Goal: Task Accomplishment & Management: Complete application form

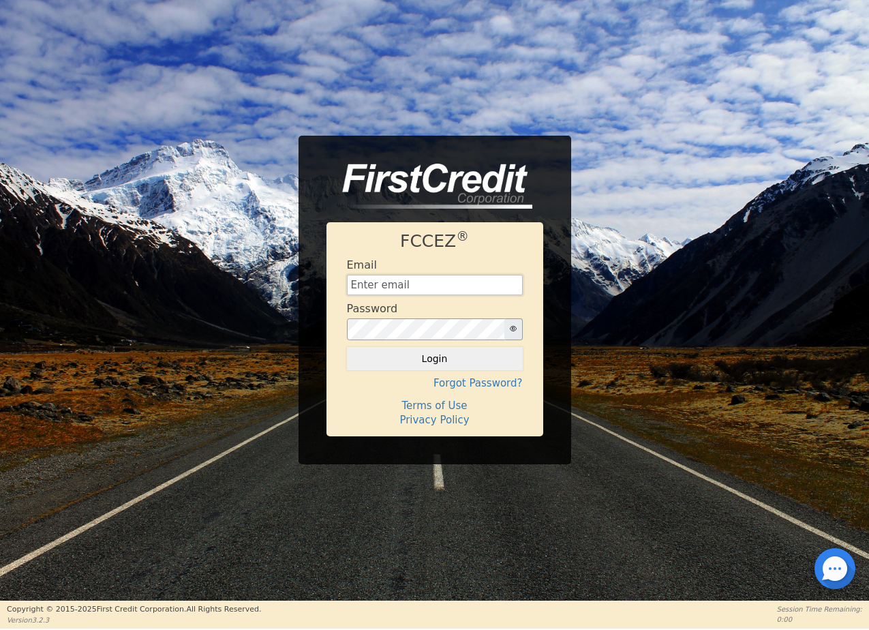
click at [452, 277] on input "text" at bounding box center [435, 285] width 176 height 20
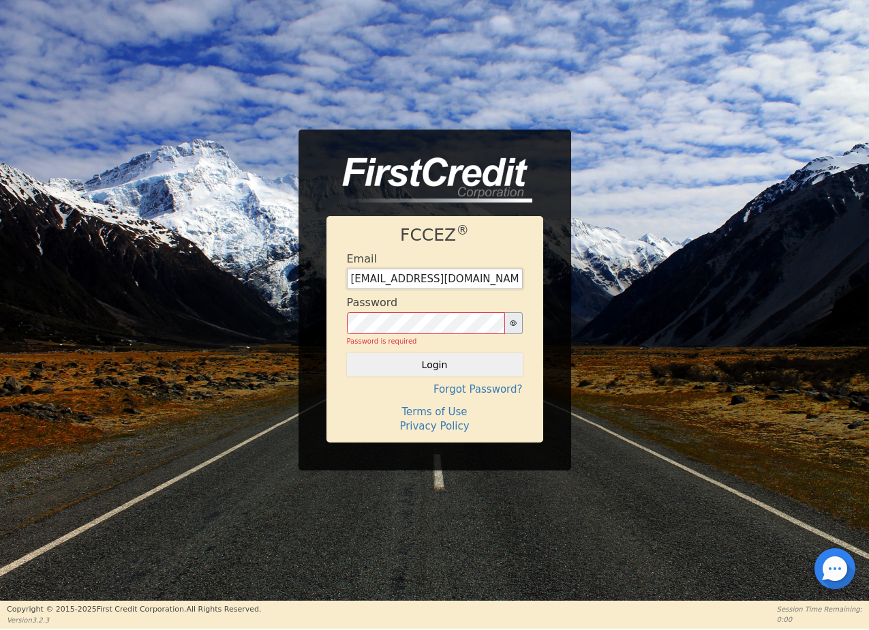
type input "[EMAIL_ADDRESS][DOMAIN_NAME]"
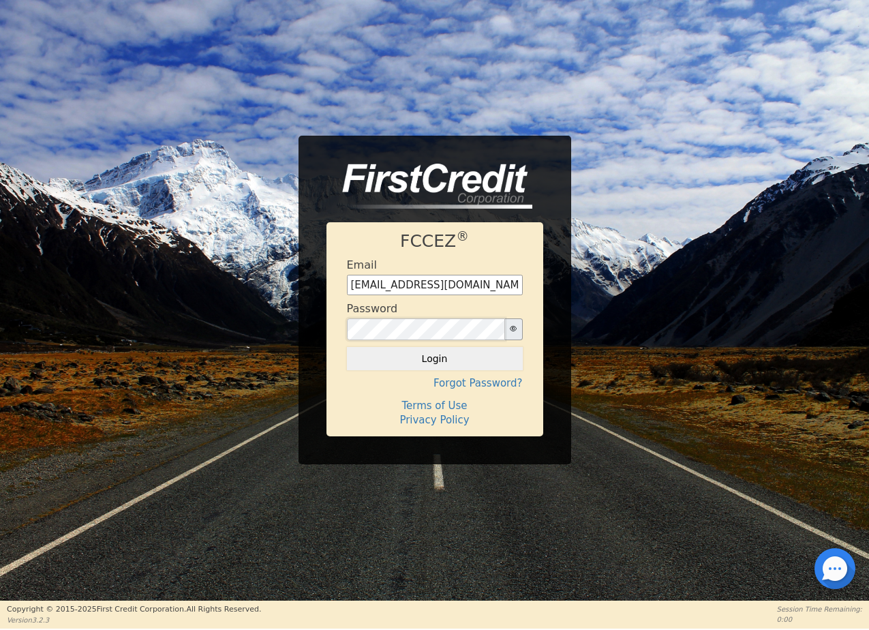
click at [347, 347] on button "Login" at bounding box center [435, 358] width 176 height 23
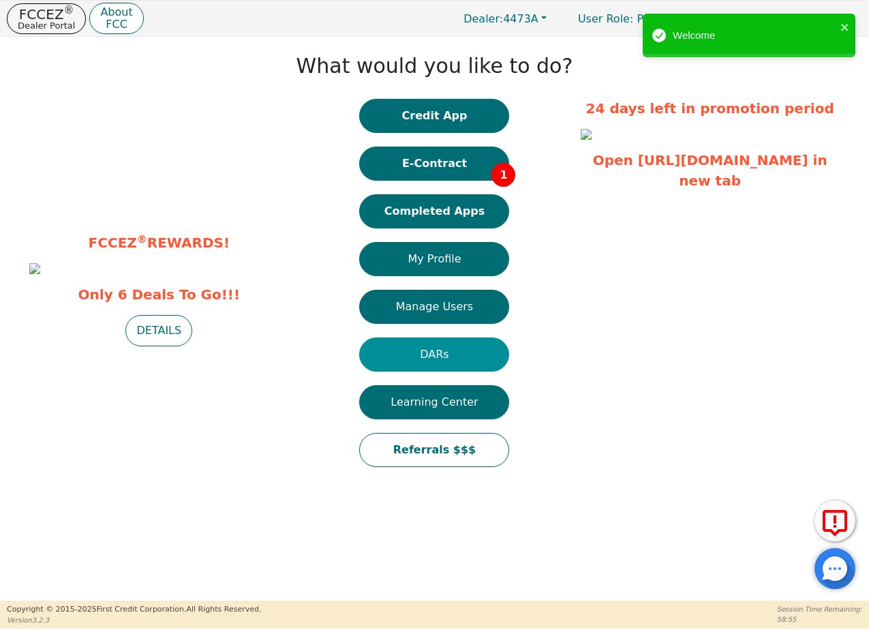
click at [467, 357] on button "DARs" at bounding box center [434, 354] width 150 height 34
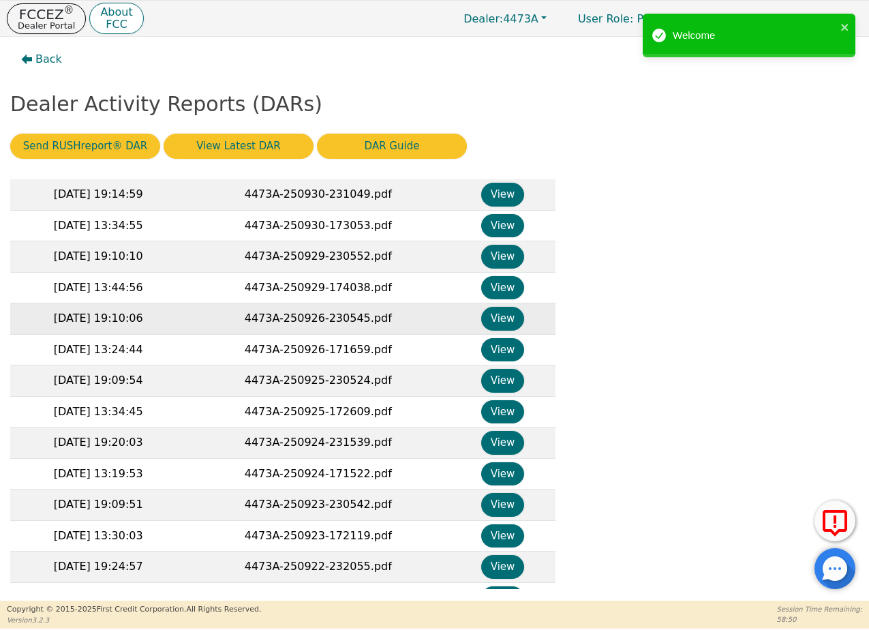
scroll to position [397, 0]
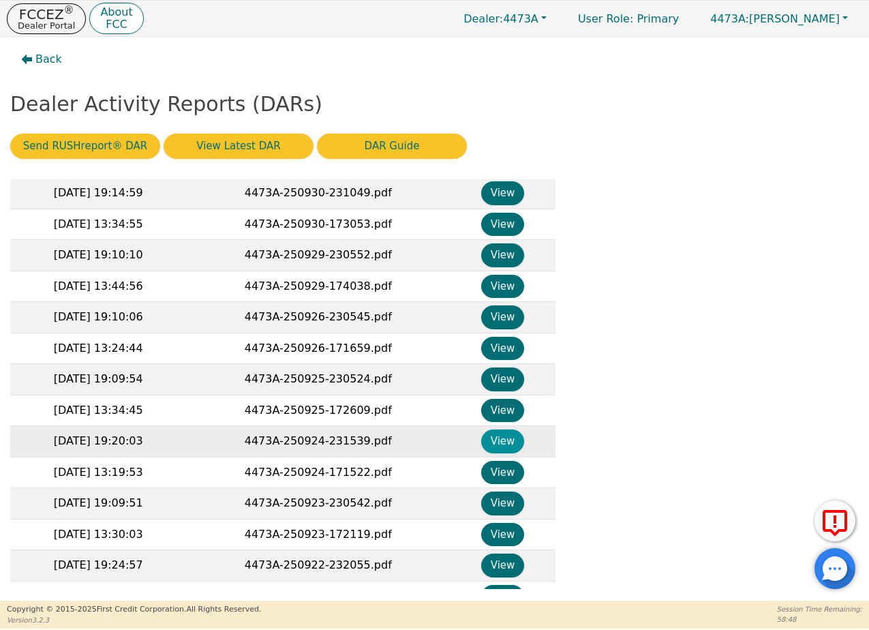
click at [491, 442] on button "View" at bounding box center [502, 442] width 43 height 24
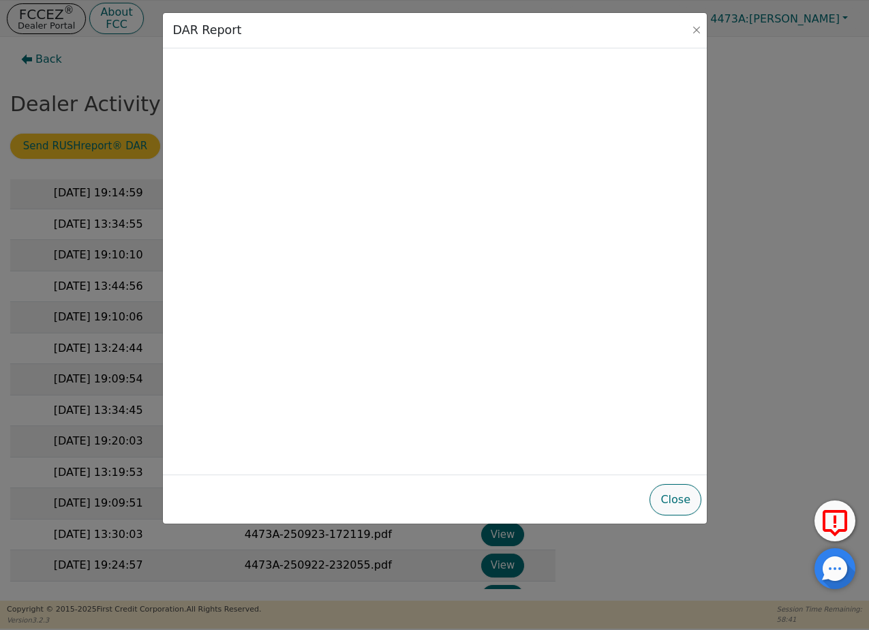
click at [674, 495] on button "Close" at bounding box center [676, 499] width 52 height 31
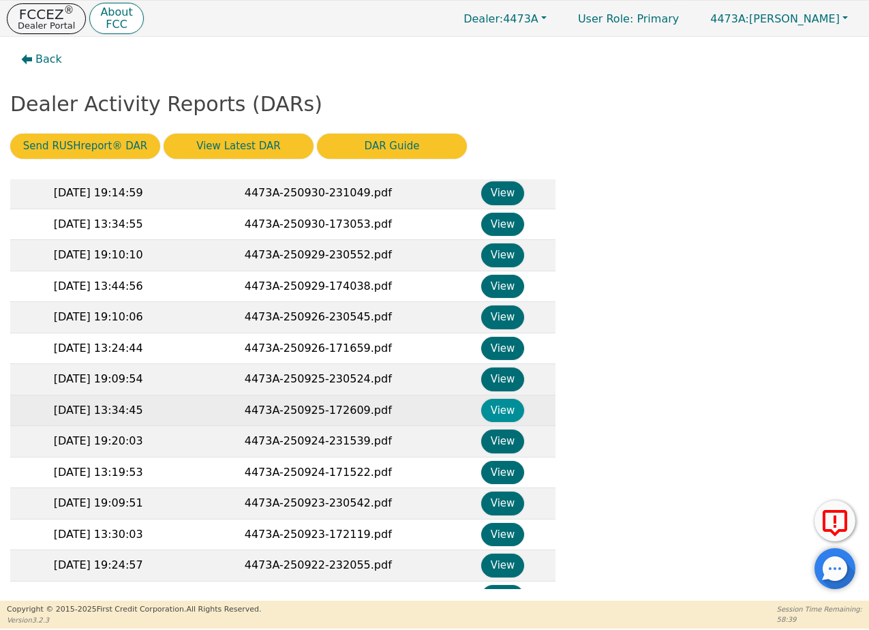
click at [508, 408] on button "View" at bounding box center [502, 411] width 43 height 24
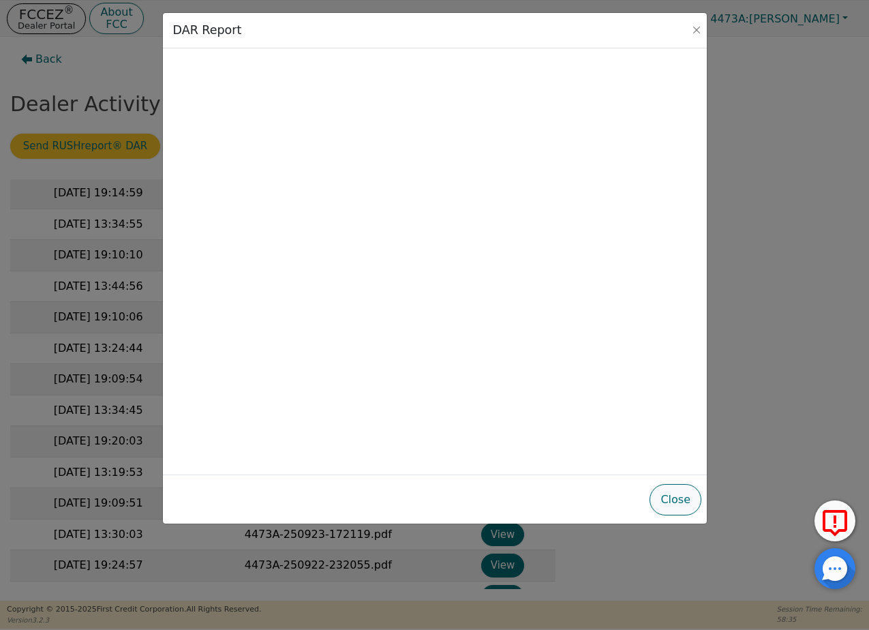
click at [678, 498] on button "Close" at bounding box center [676, 499] width 52 height 31
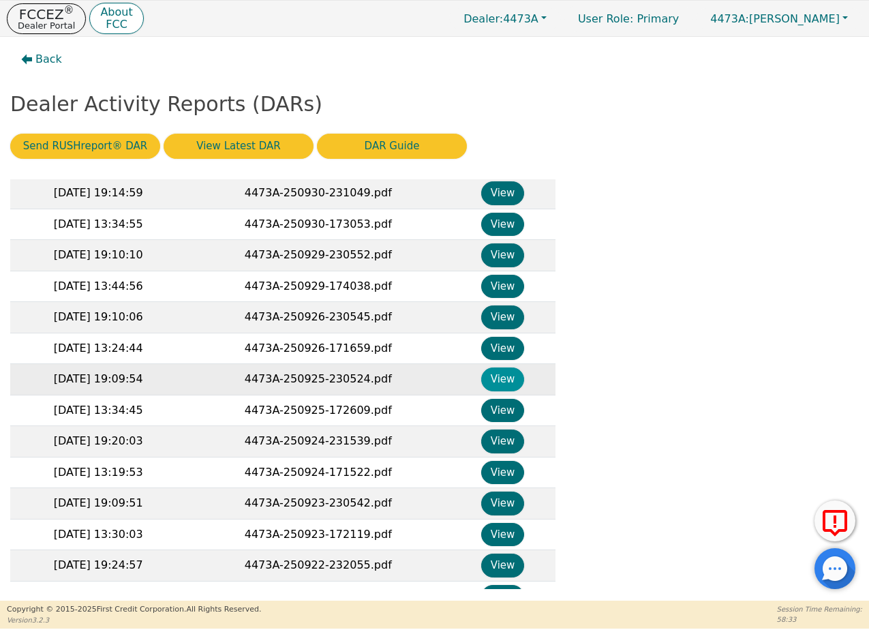
click at [492, 375] on button "View" at bounding box center [502, 379] width 43 height 24
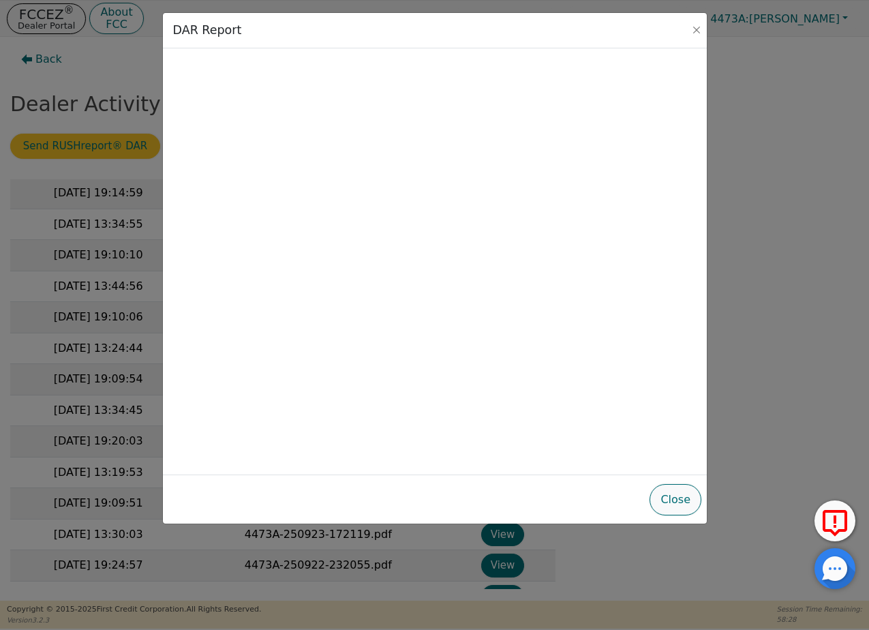
click at [673, 497] on button "Close" at bounding box center [676, 499] width 52 height 31
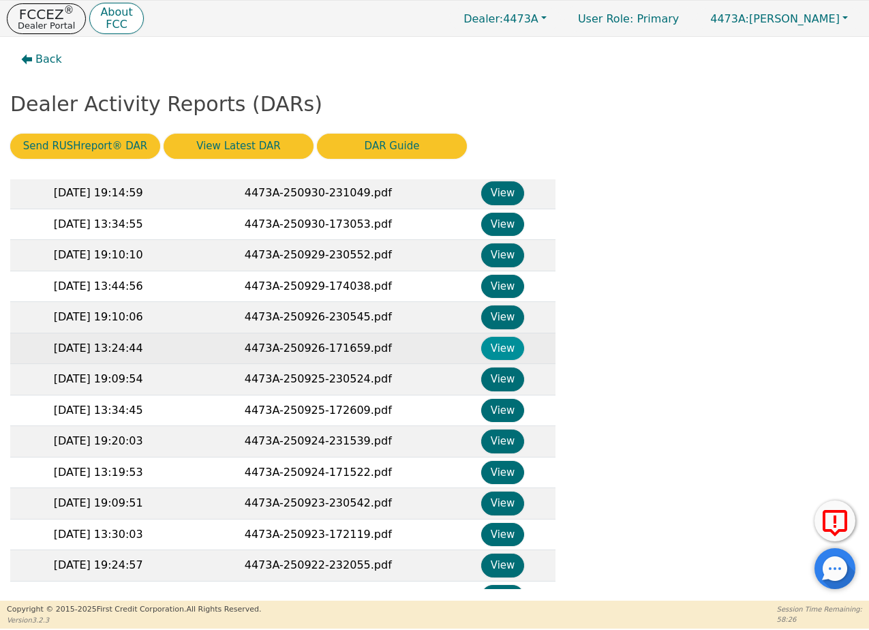
click at [498, 350] on button "View" at bounding box center [502, 349] width 43 height 24
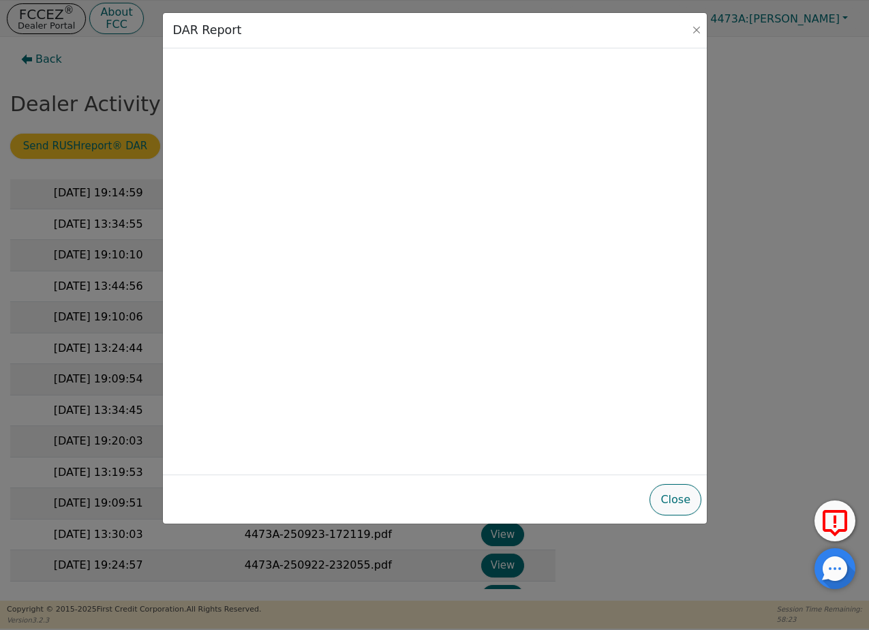
click at [659, 497] on button "Close" at bounding box center [676, 499] width 52 height 31
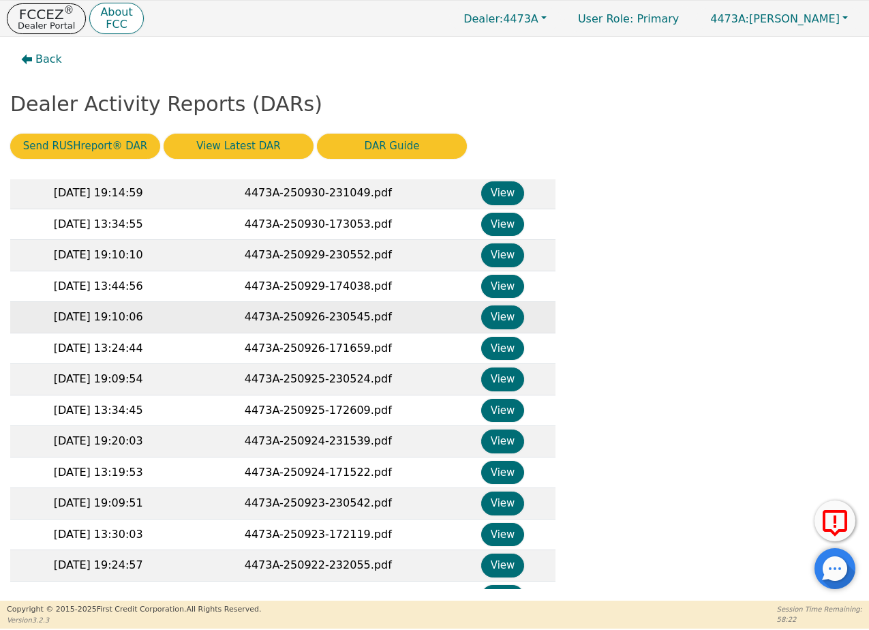
click at [492, 305] on td "View" at bounding box center [503, 317] width 106 height 31
click at [507, 314] on button "View" at bounding box center [502, 317] width 43 height 24
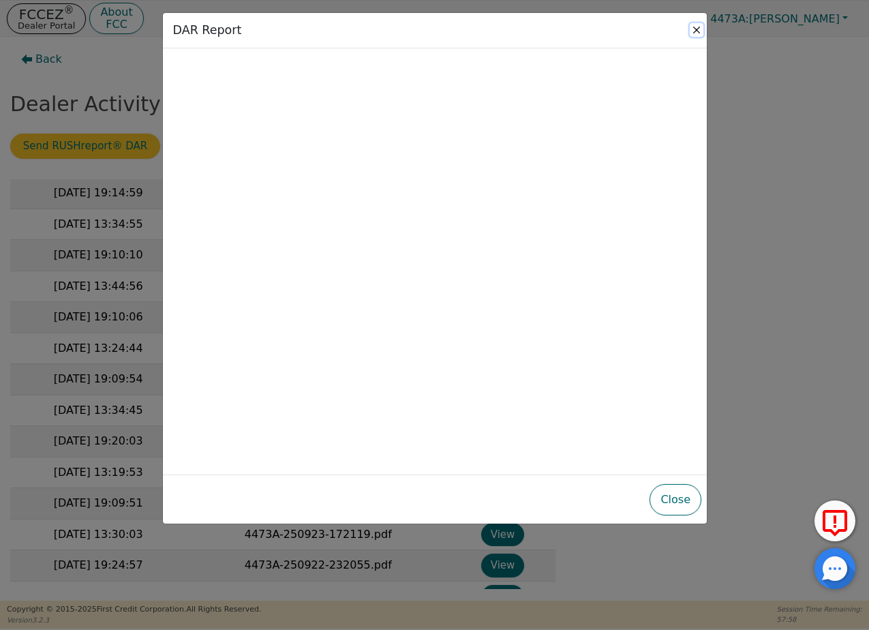
drag, startPoint x: 695, startPoint y: 25, endPoint x: 627, endPoint y: 40, distance: 70.6
click at [696, 25] on button "Close" at bounding box center [697, 30] width 14 height 14
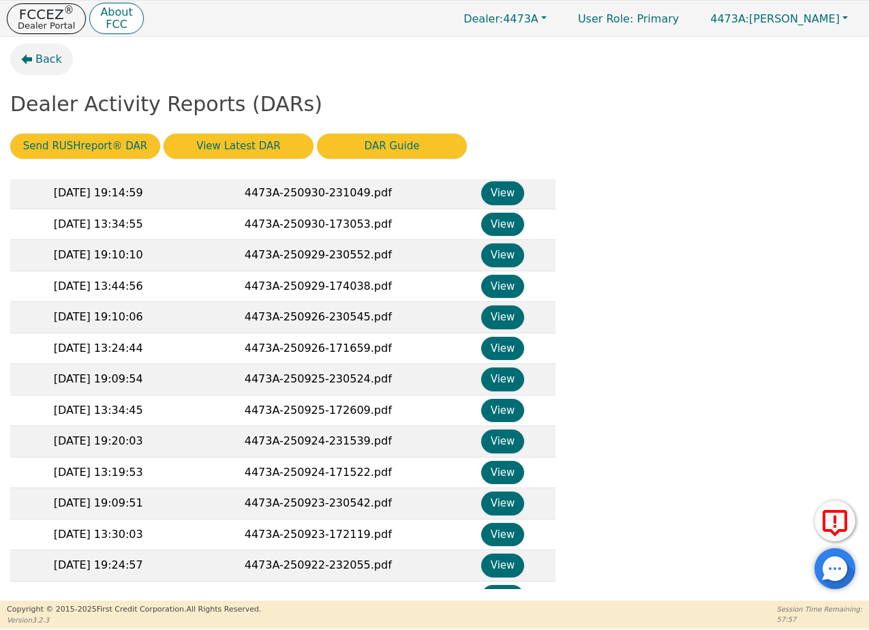
click at [44, 63] on span "Back" at bounding box center [48, 59] width 27 height 16
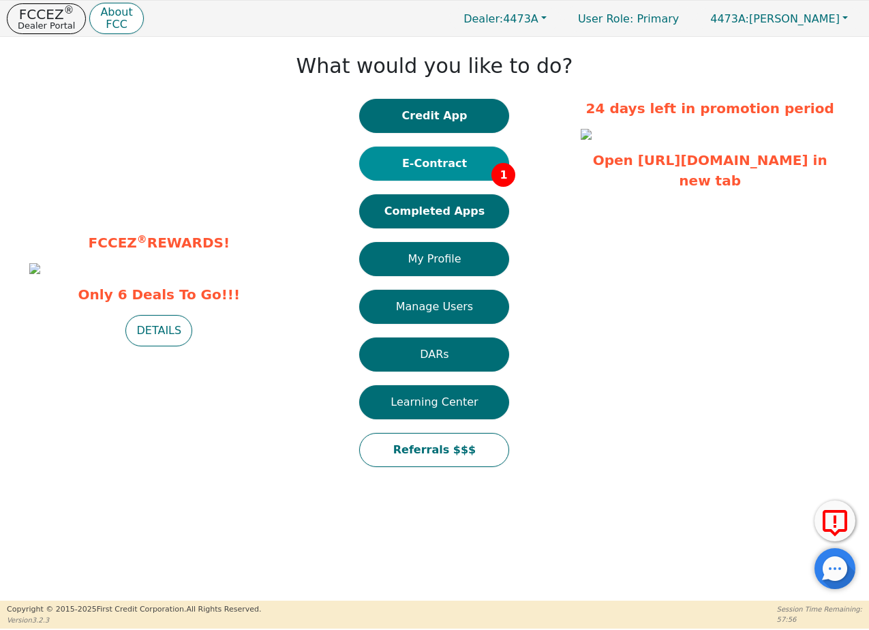
click at [419, 169] on button "E-Contract 1" at bounding box center [434, 164] width 150 height 34
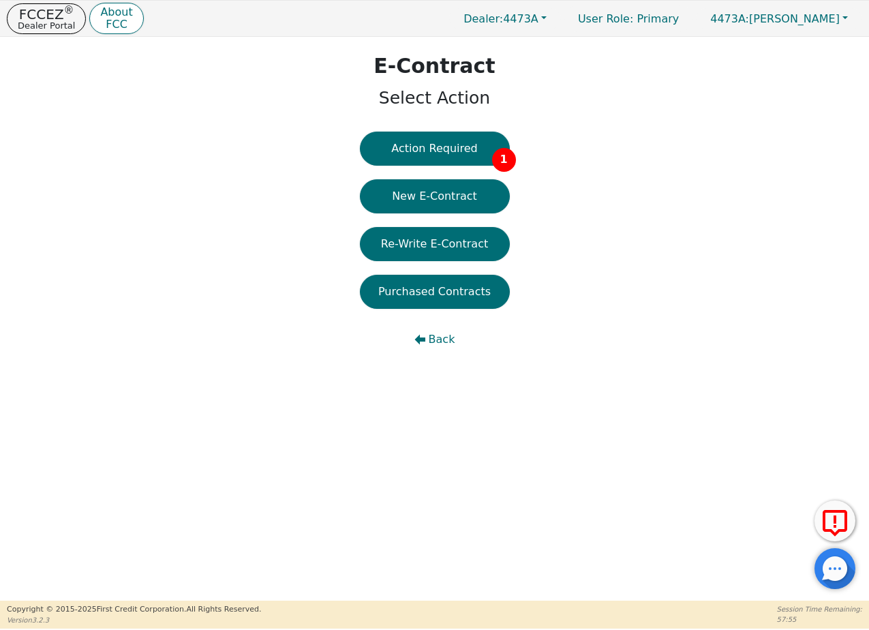
click at [419, 169] on div "Action Required 1 New E-Contract Re-Write E-Contract Purchased Contracts Back" at bounding box center [435, 251] width 150 height 239
click at [419, 202] on button "New E-Contract" at bounding box center [435, 196] width 150 height 34
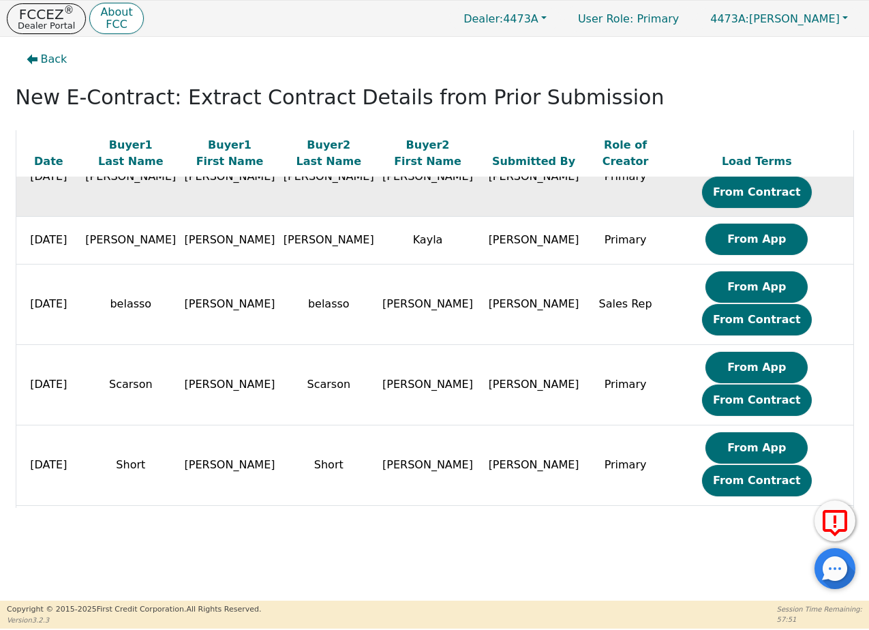
scroll to position [220, 0]
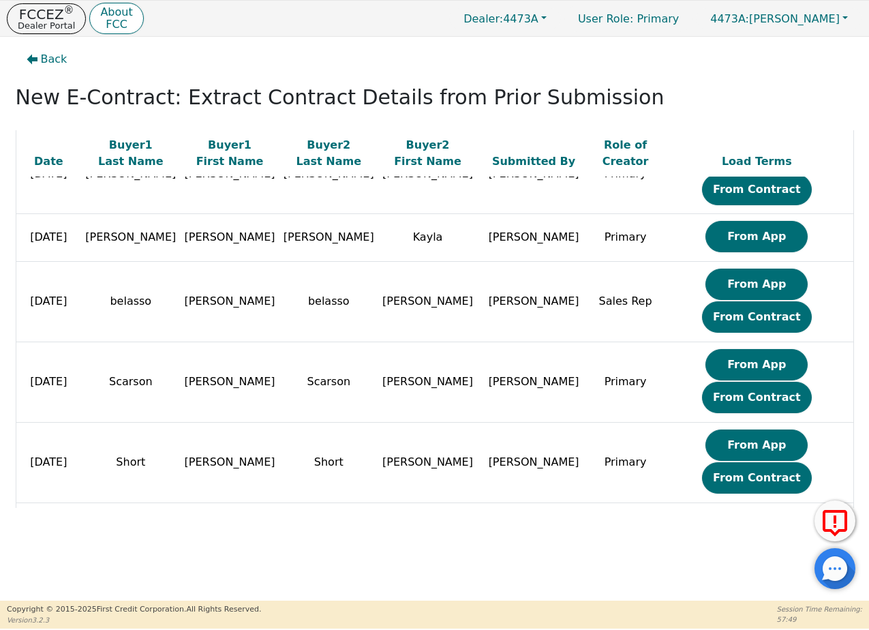
click at [756, 462] on button "From Contract" at bounding box center [757, 477] width 110 height 31
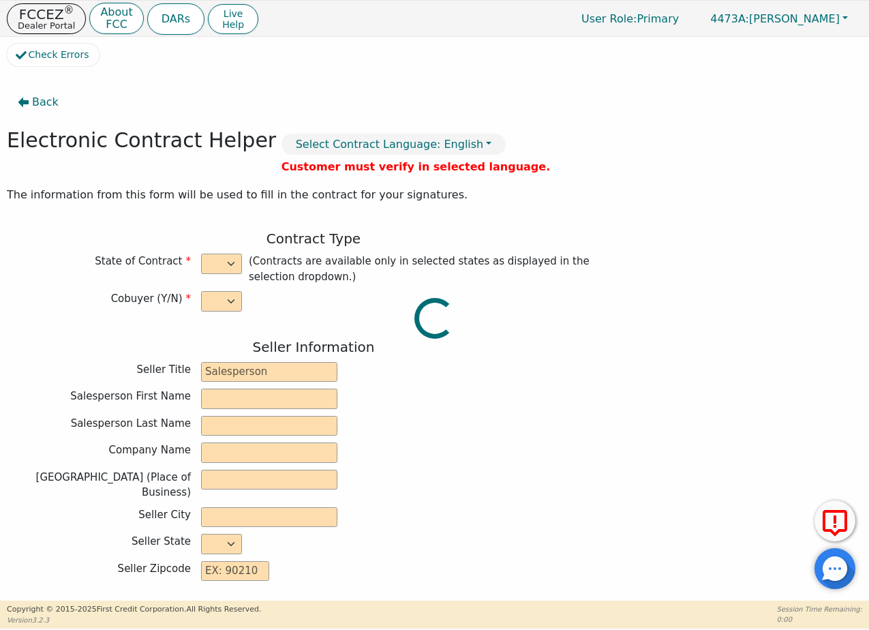
select select "y"
type input "Area Distributor"
type input "Megan"
type input "Bunch"
type input "A&M INDUSTRIES LLC"
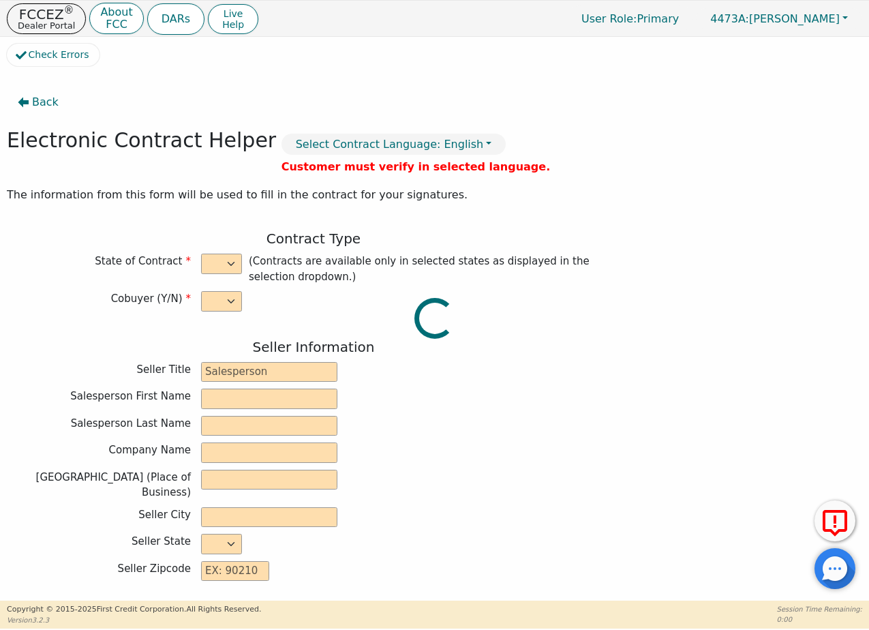
type input "2221 DALTON PIKE"
type input "CLEVELAND"
select select "TN"
type input "37311"
type input "Rainbow"
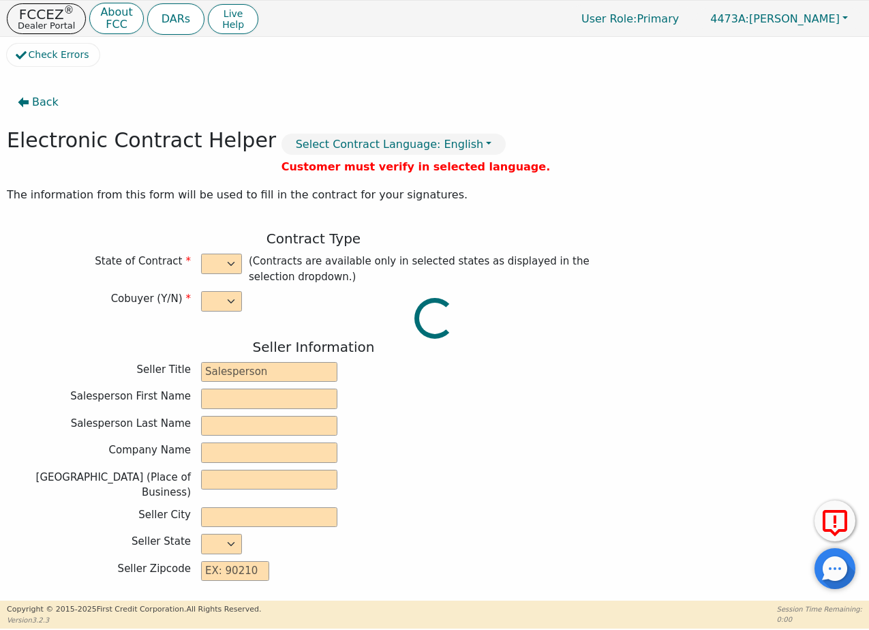
type input "SRX"
type input "22793987"
type input "Joshua"
type input "Short"
type input "jshort3305@gmail.com"
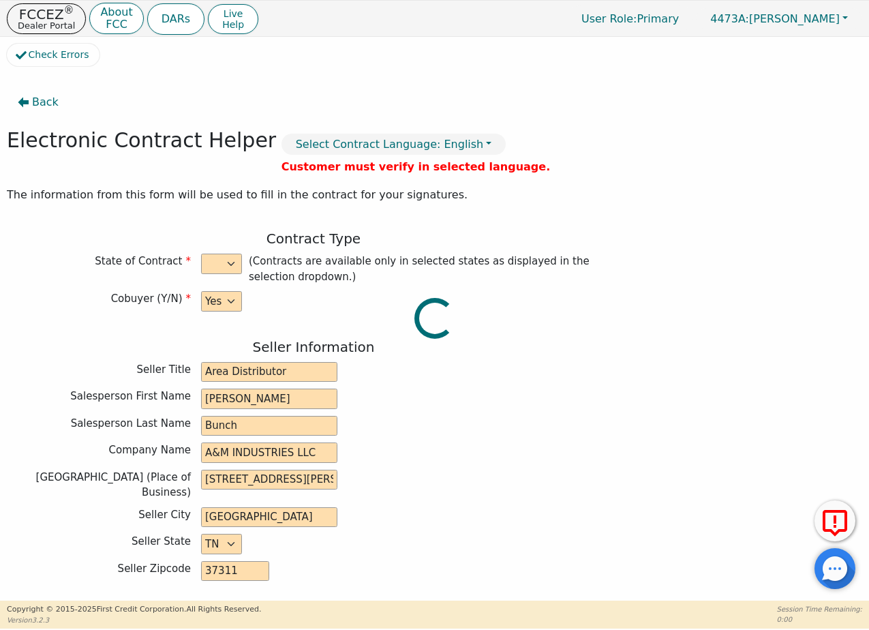
type input "jshort3305@gmail.com"
type input "Charlsie"
type input "Short"
type input "clrjas61017@gmail.com"
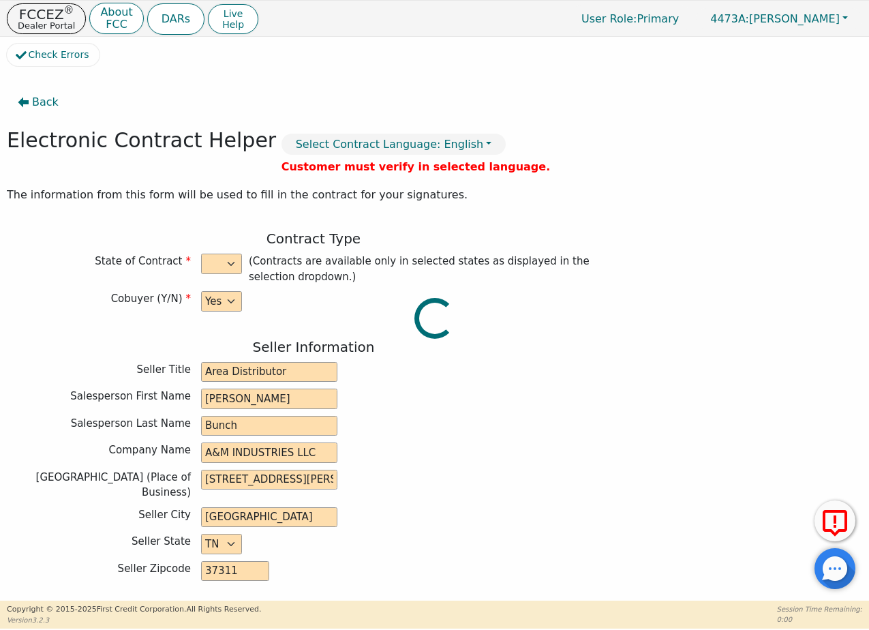
type input "306 laurel drive"
type input "Spring city"
type input "Rhea"
select select "TN"
type input "37381"
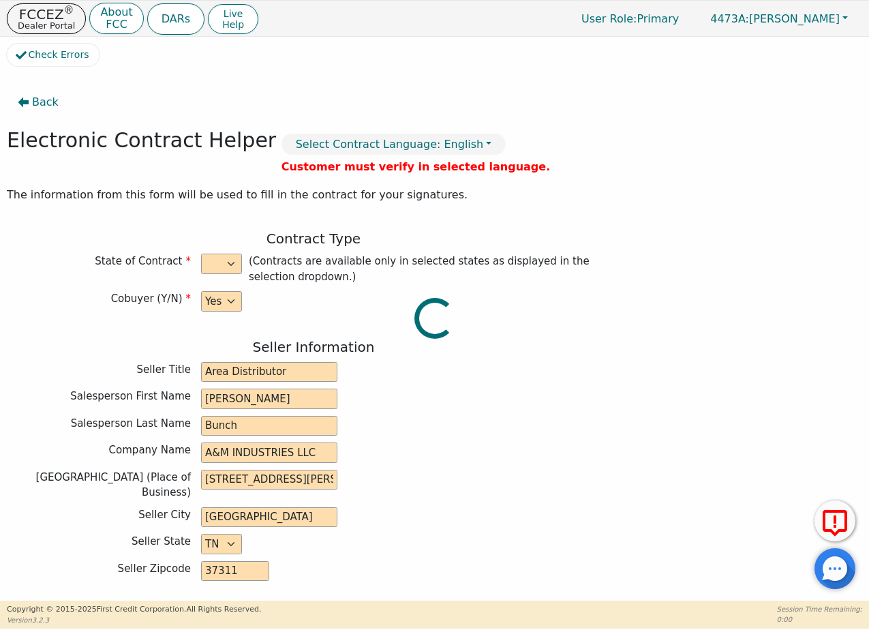
type input "2025-10-08"
type input "20.79"
type input "2025-10-17"
type input "36"
type input "0"
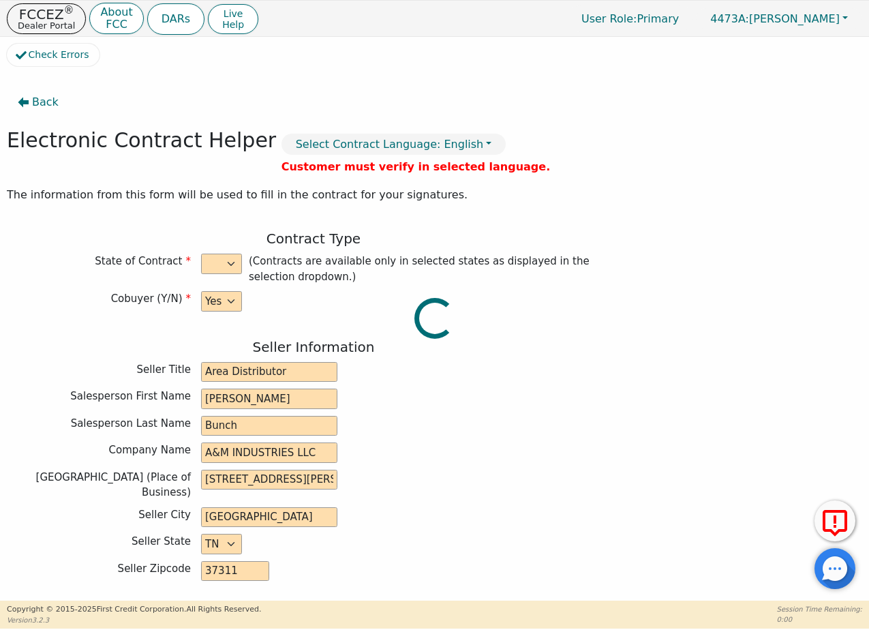
type input "3698.00"
type input "9.75"
type input "360.56"
type input "0.00"
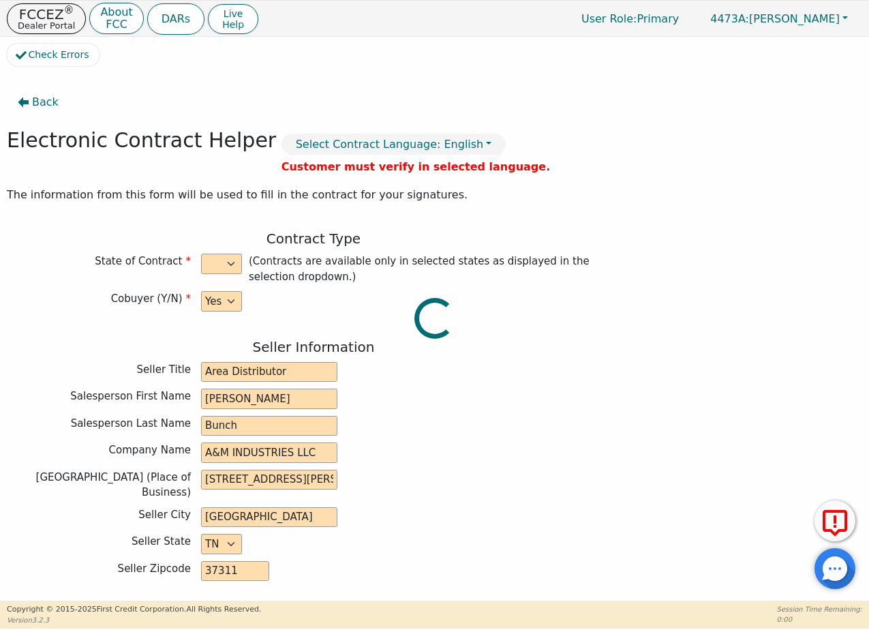
type input "4058.56"
type input "5488.92"
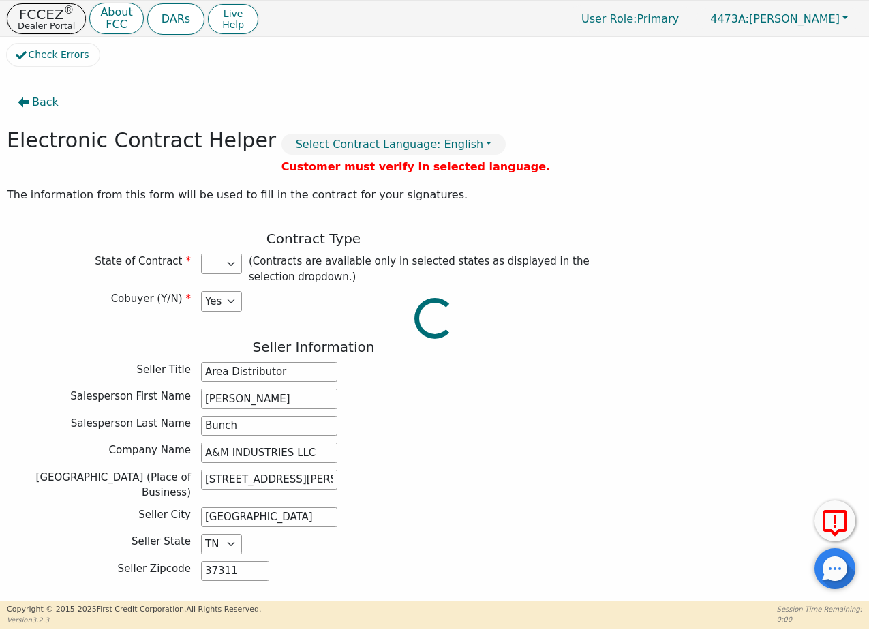
select select "TN"
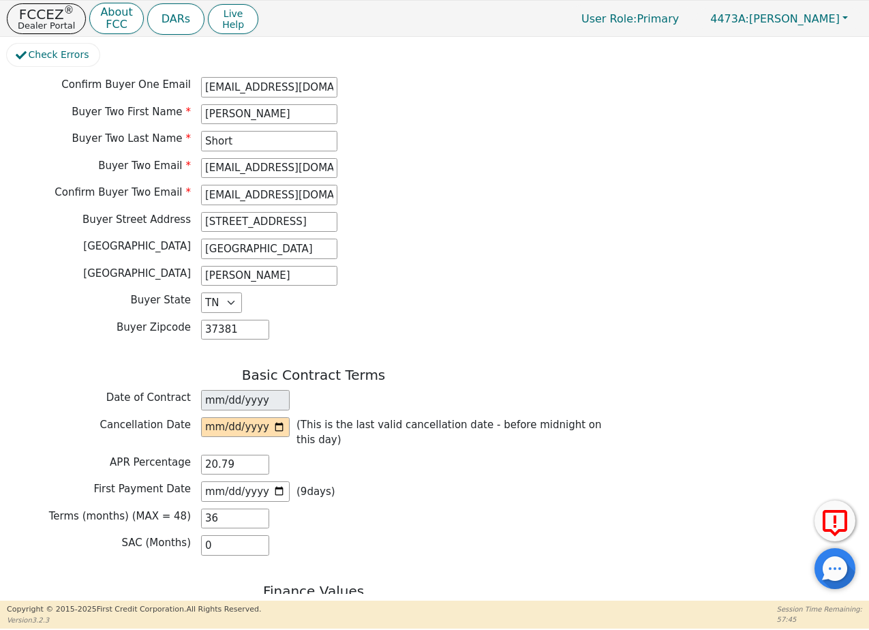
scroll to position [776, 0]
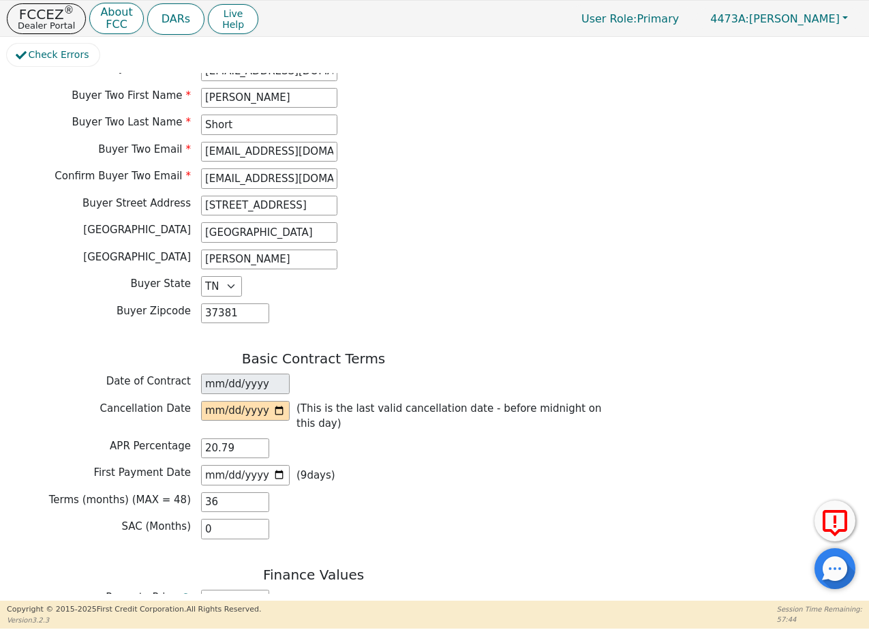
click at [290, 401] on div "(This is the last valid cancellation date - before midnight on this day)" at bounding box center [410, 416] width 419 height 31
click at [280, 401] on input "date" at bounding box center [245, 411] width 89 height 20
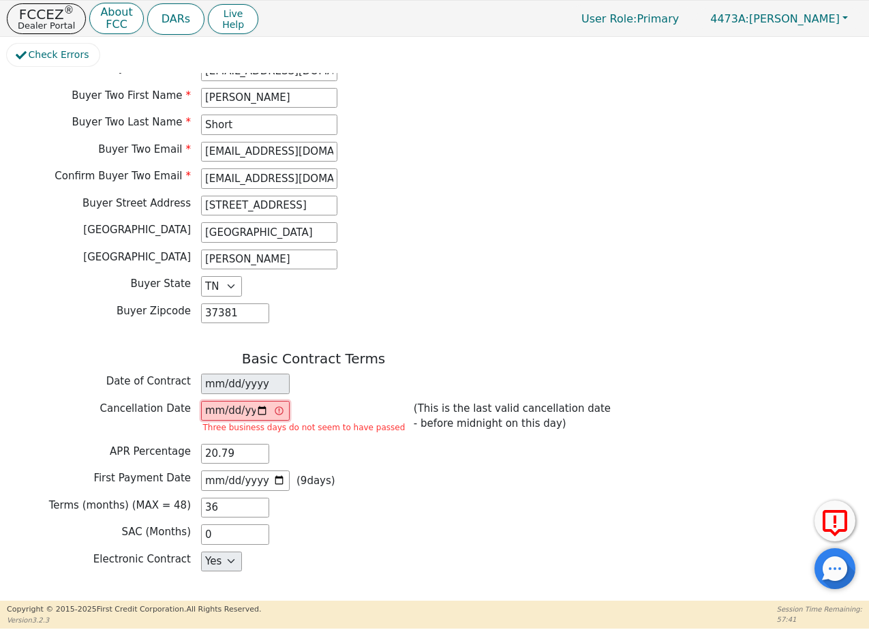
click at [284, 401] on input "2025-10-10" at bounding box center [245, 411] width 89 height 20
click at [264, 401] on input "2025-10-10" at bounding box center [245, 411] width 89 height 20
type input "2025-10-11"
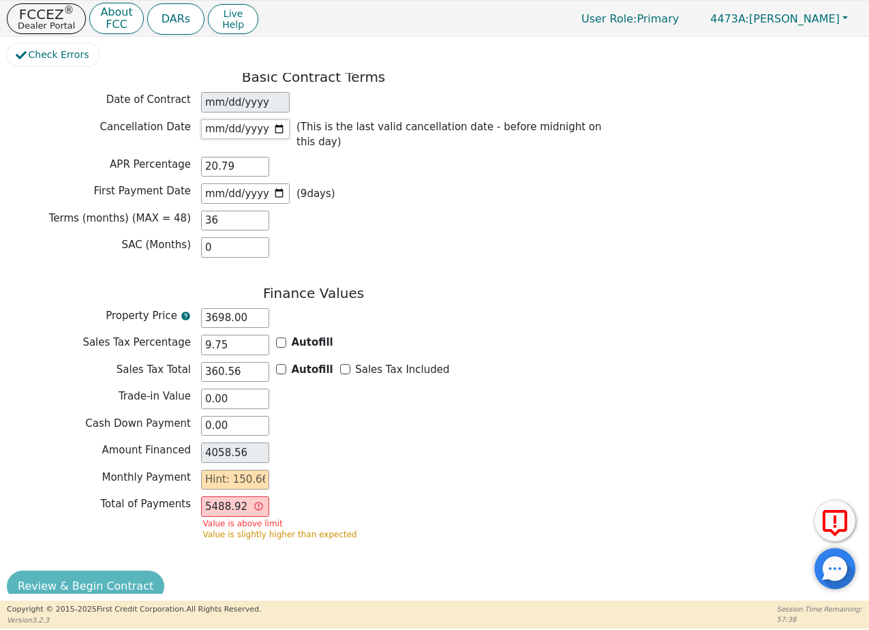
scroll to position [1066, 0]
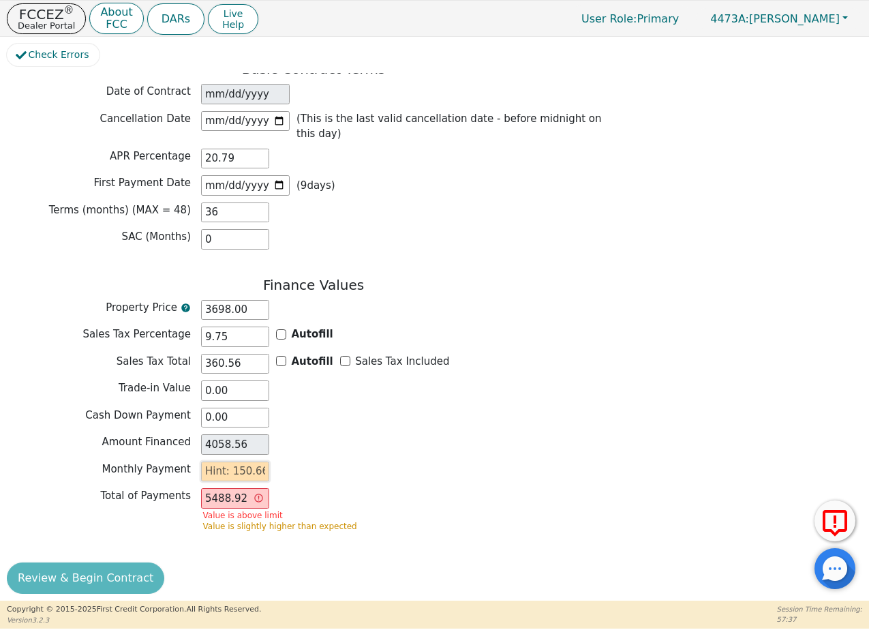
click at [261, 462] on input "text" at bounding box center [235, 472] width 68 height 20
type input "1"
type input "36.00"
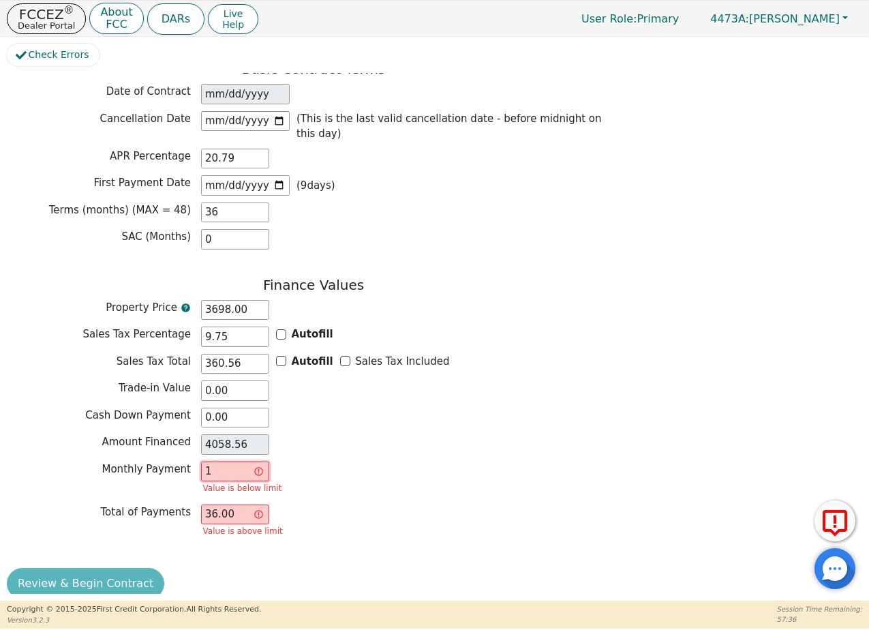
type input "15"
type input "540.00"
type input "150"
type input "5400.00"
type input "150.6"
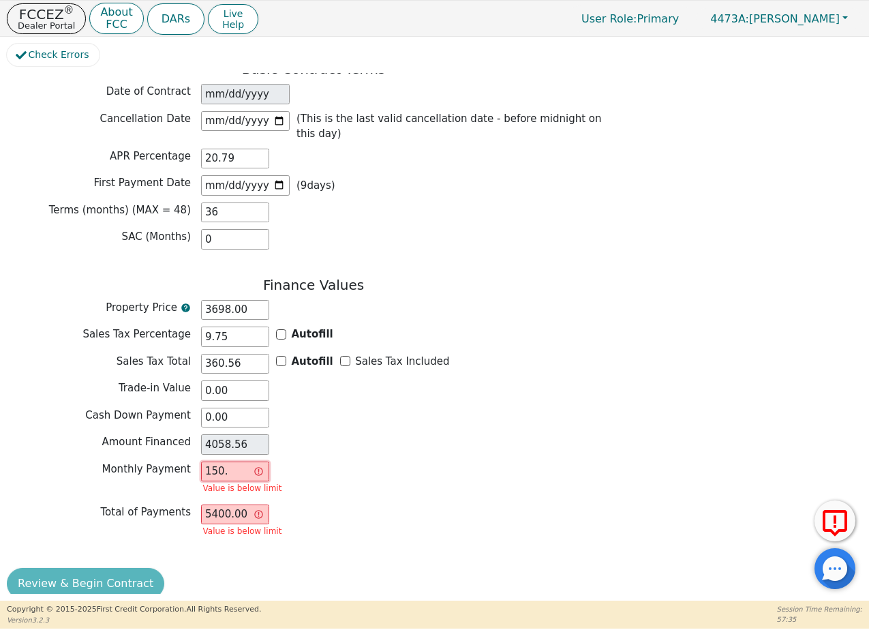
type input "5421.60"
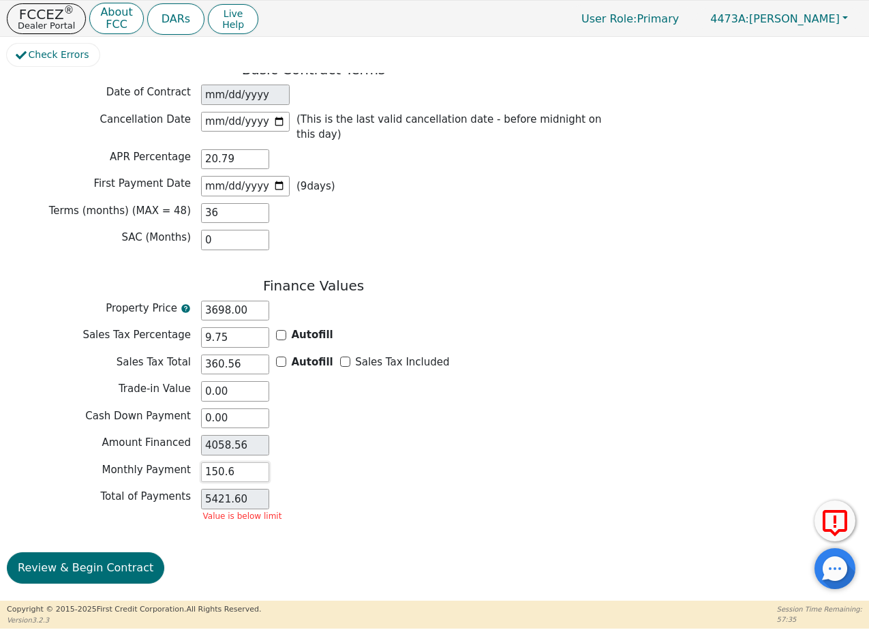
scroll to position [1038, 0]
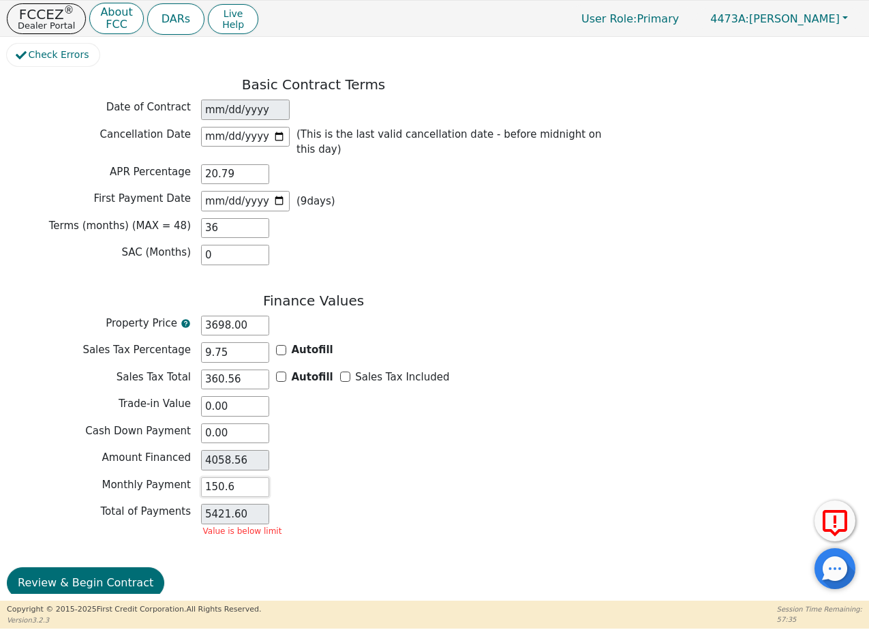
type input "150.66"
type input "5423.76"
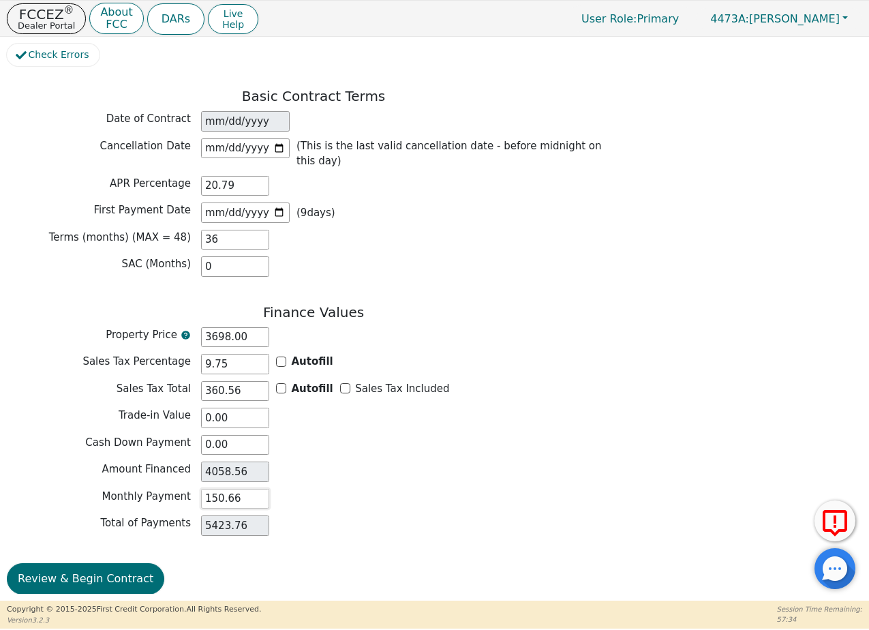
type input "150.66"
click at [333, 515] on div "Total of Payments 5423.76" at bounding box center [314, 525] width 614 height 20
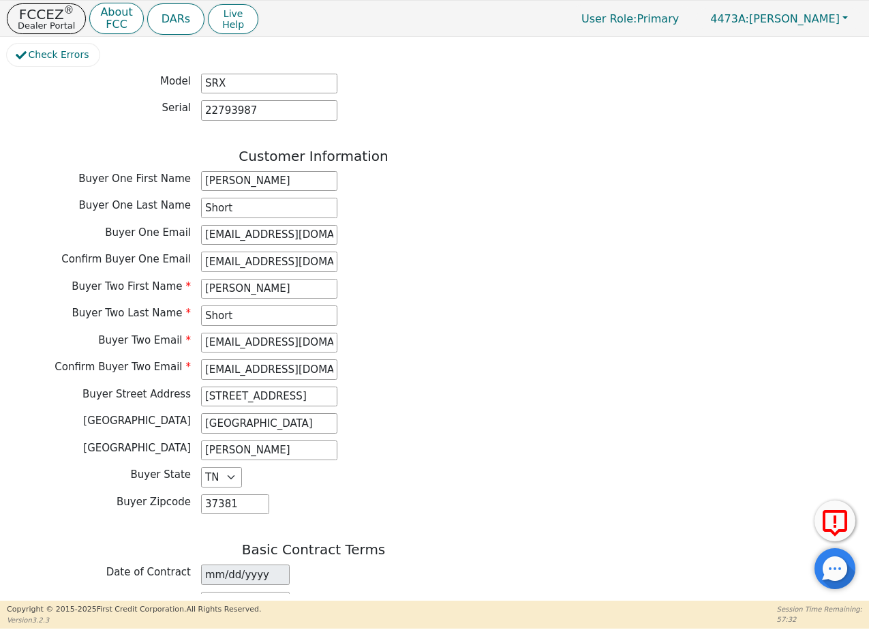
scroll to position [596, 0]
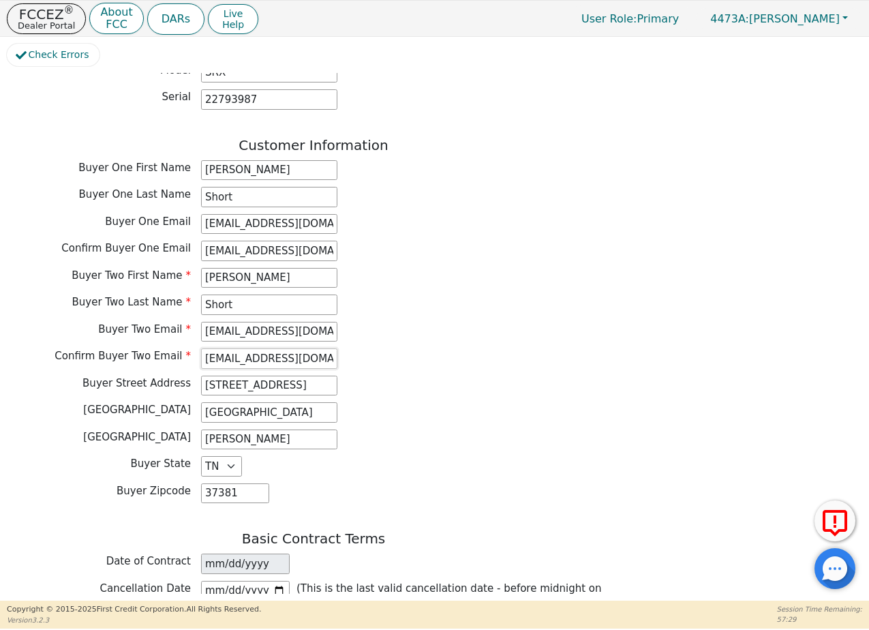
drag, startPoint x: 316, startPoint y: 351, endPoint x: 199, endPoint y: 350, distance: 117.3
click at [199, 350] on div "Confirm Buyer Two Email clrjas61017@gmail.com" at bounding box center [314, 358] width 614 height 20
drag, startPoint x: 323, startPoint y: 210, endPoint x: 149, endPoint y: 217, distance: 174.7
click at [149, 217] on div "Buyer One Email jshort3305@gmail.com" at bounding box center [314, 224] width 614 height 20
paste input "clrjas61017@gmail.com"
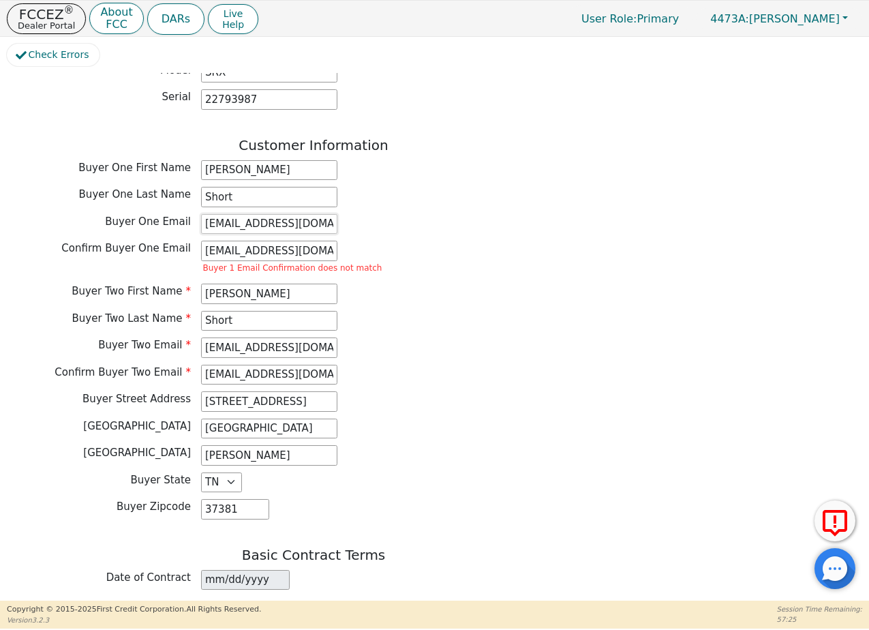
type input "clrjas61017@gmail.com"
click at [229, 243] on input "jshort3305@gmail.com" at bounding box center [269, 251] width 136 height 20
click at [228, 243] on input "jshort3305@gmail.com" at bounding box center [269, 251] width 136 height 20
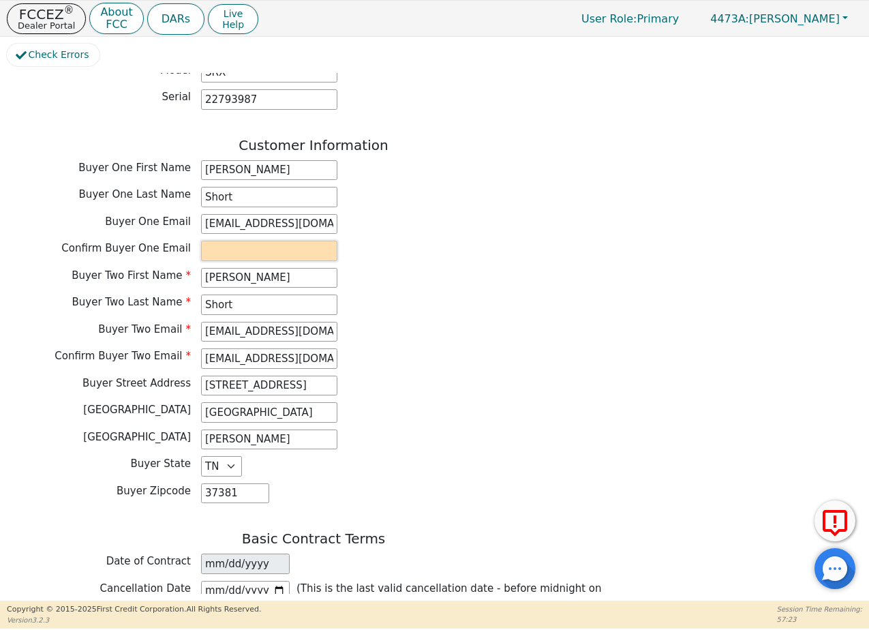
paste input "clrjas61017@gmail.com"
type input "clrjas61017@gmail.com"
click at [400, 328] on div "Buyer Two Email clrjas61017@gmail.com" at bounding box center [314, 332] width 614 height 20
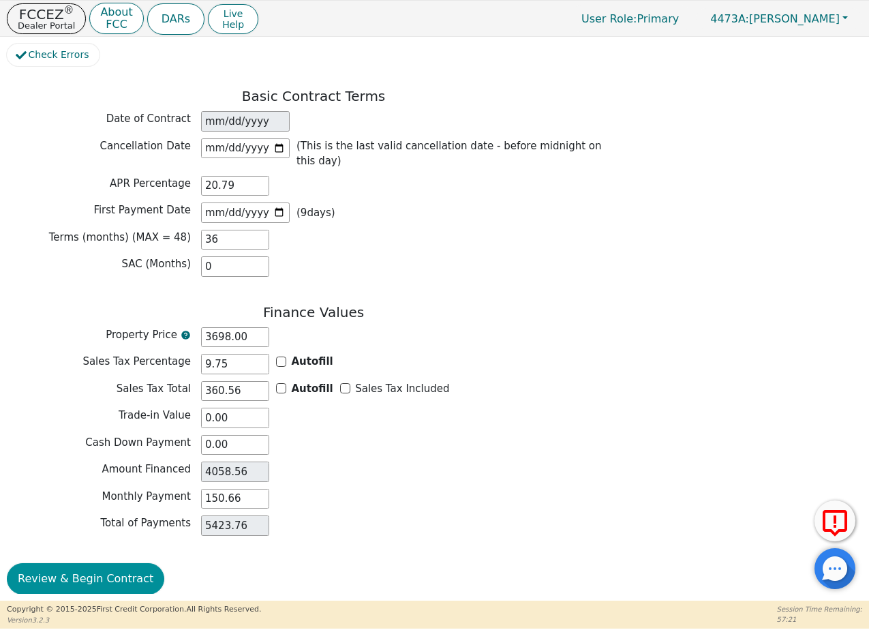
click at [128, 563] on button "Review & Begin Contract" at bounding box center [85, 578] width 157 height 31
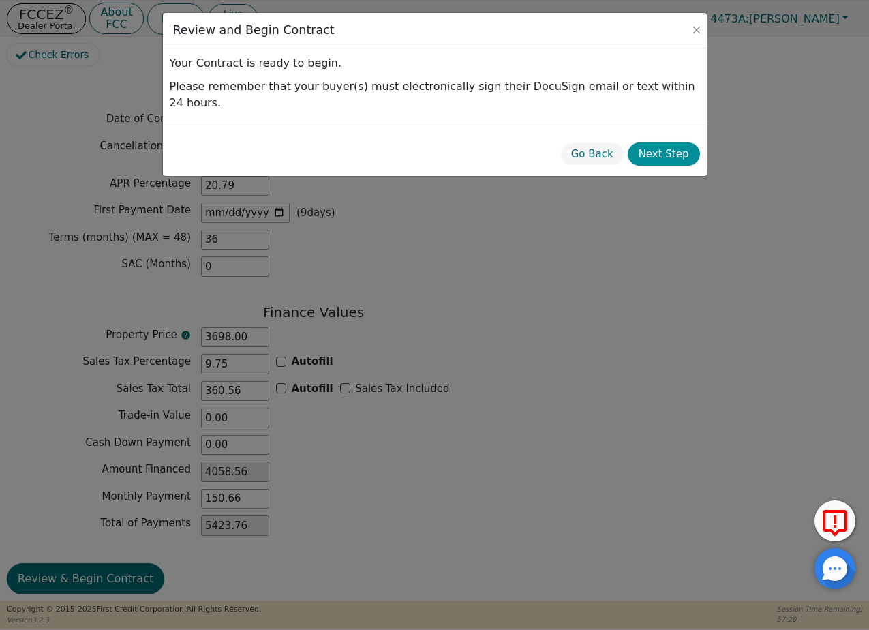
click at [671, 142] on button "Next Step" at bounding box center [664, 154] width 72 height 24
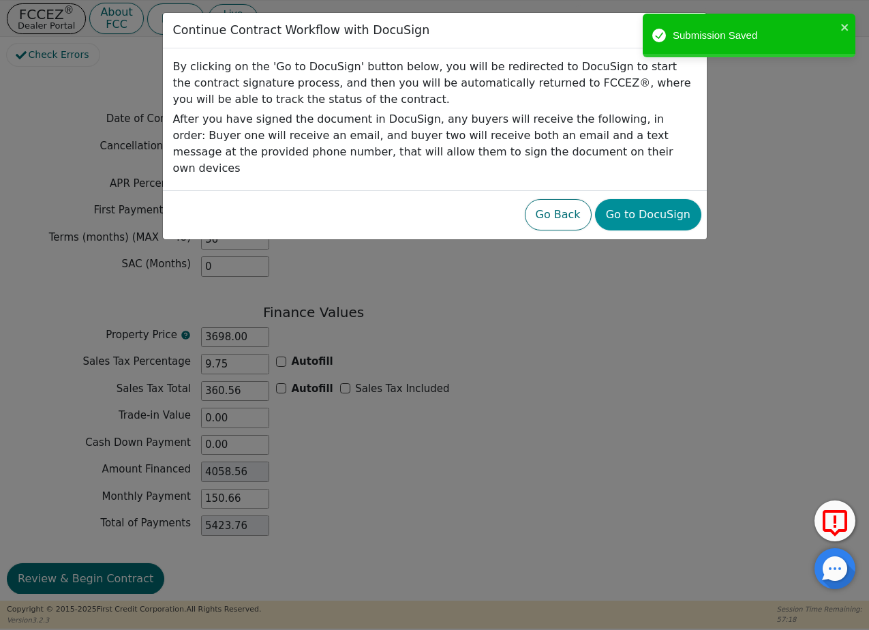
click at [663, 200] on button "Go to DocuSign" at bounding box center [648, 214] width 106 height 31
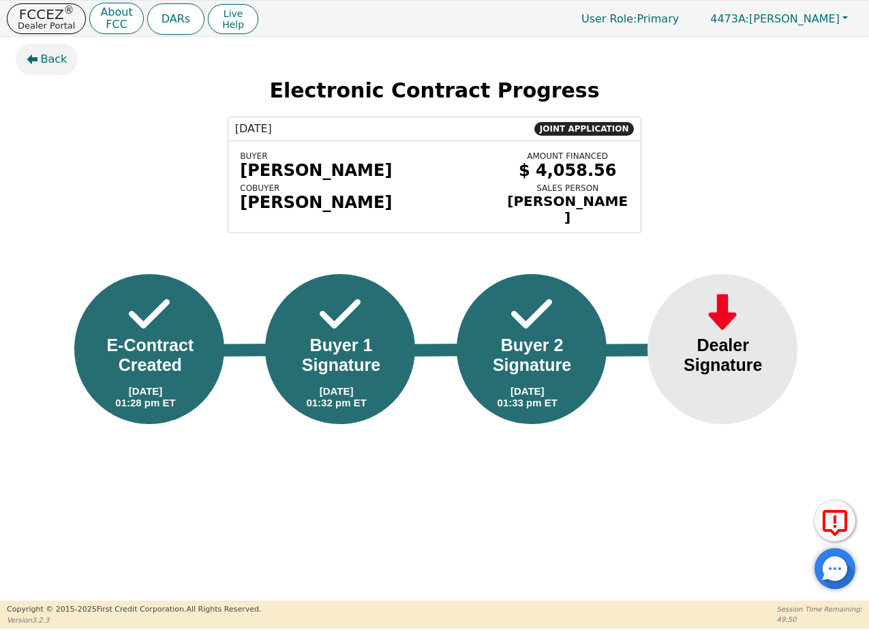
click at [52, 63] on span "Back" at bounding box center [54, 59] width 27 height 16
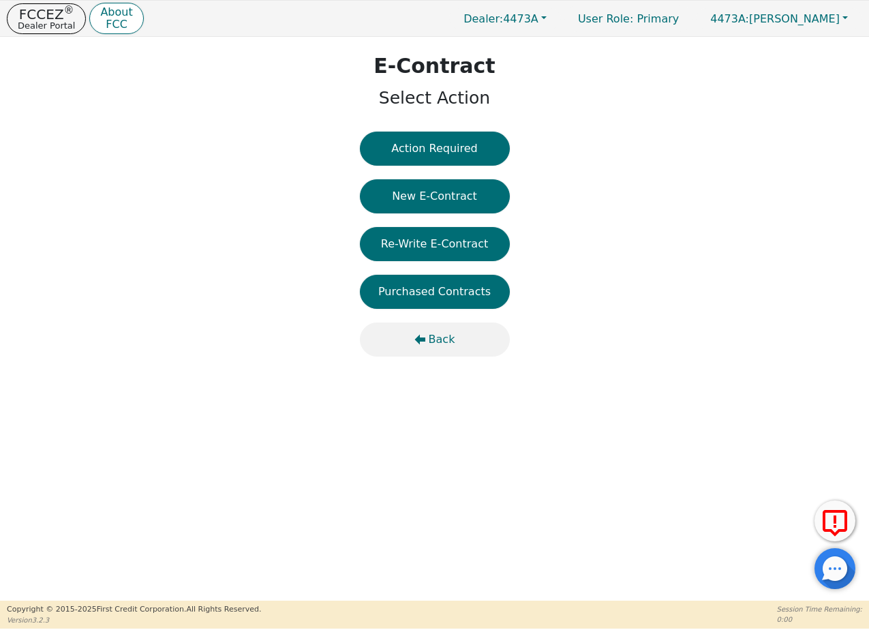
click at [445, 333] on span "Back" at bounding box center [442, 339] width 27 height 16
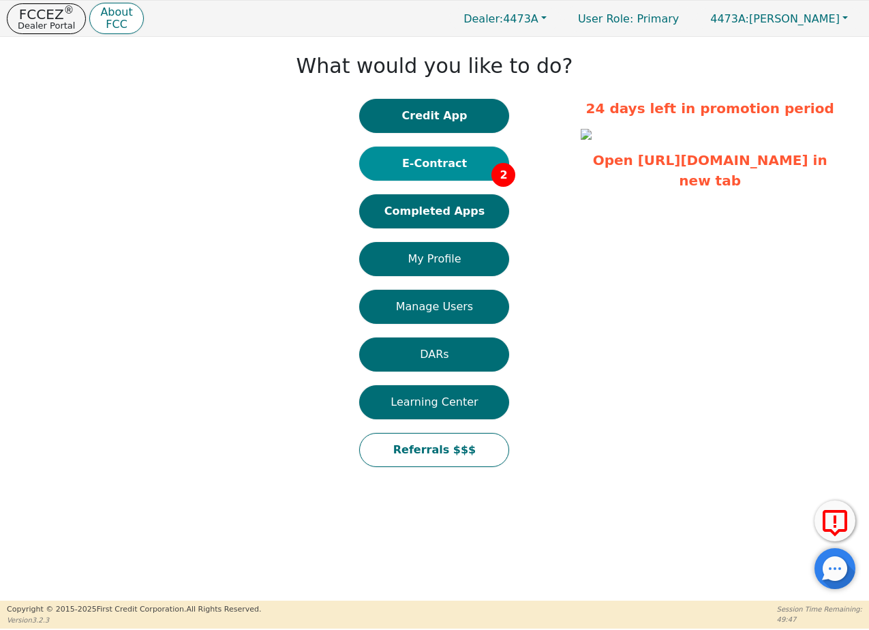
click at [453, 169] on button "E-Contract 2" at bounding box center [434, 164] width 150 height 34
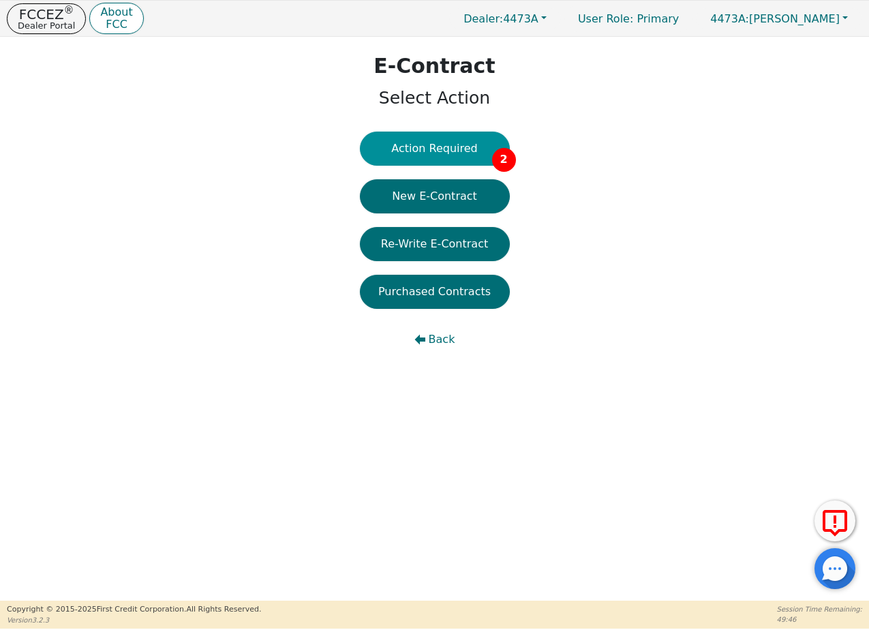
click at [465, 140] on button "Action Required 2" at bounding box center [435, 149] width 150 height 34
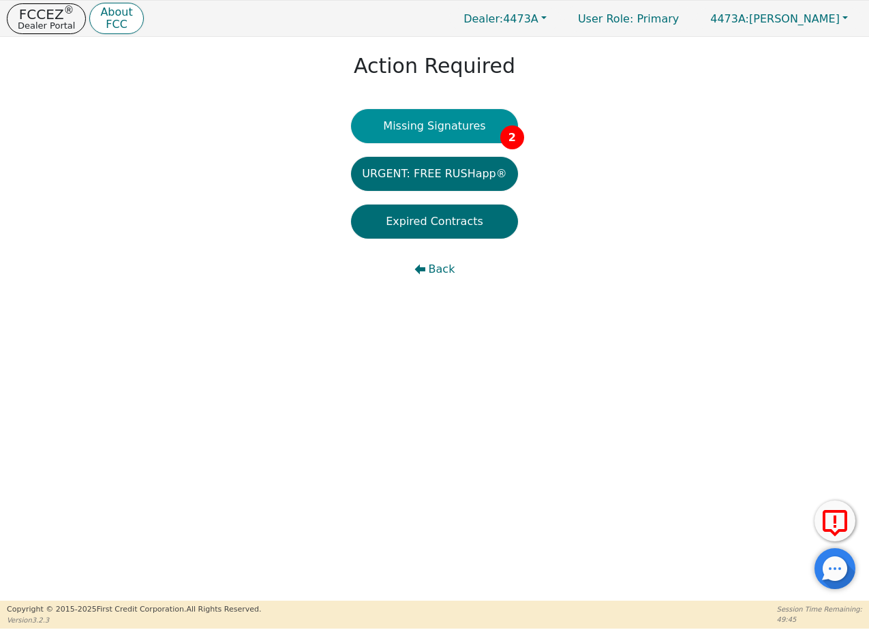
click at [457, 133] on button "Missing Signatures 2" at bounding box center [434, 126] width 167 height 34
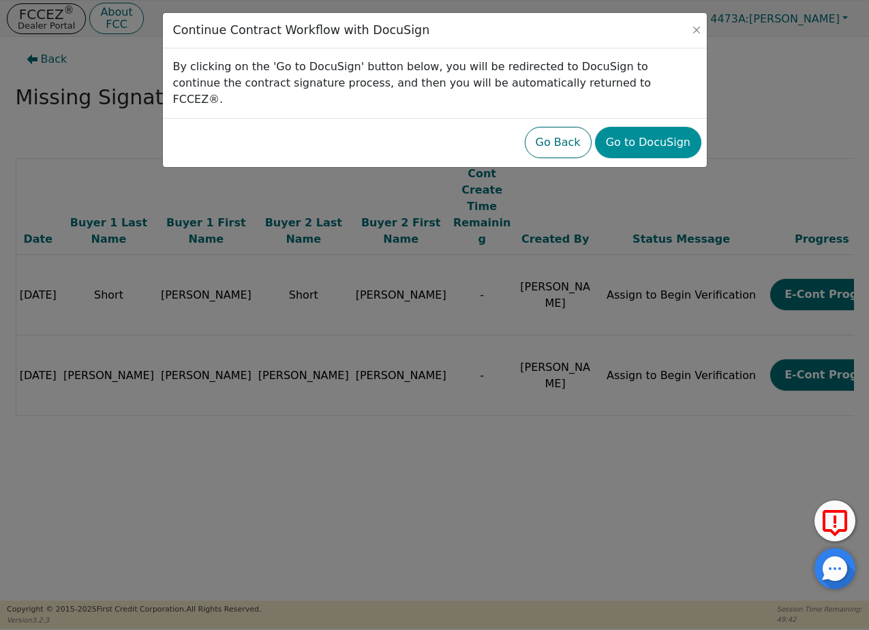
click at [670, 132] on button "Go to DocuSign" at bounding box center [648, 142] width 106 height 31
